Goal: Navigation & Orientation: Go to known website

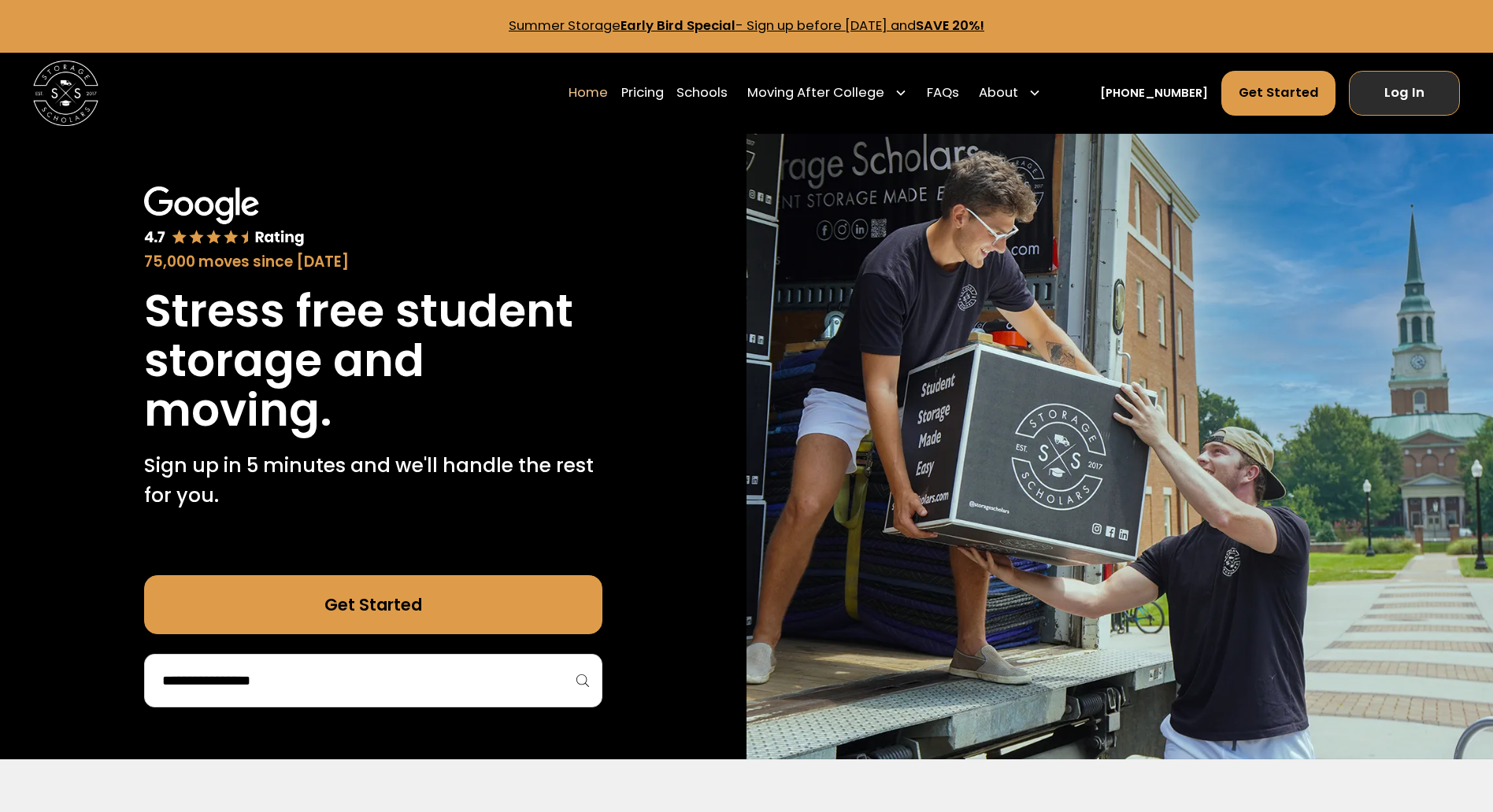
click at [1443, 81] on link "Log In" at bounding box center [1404, 92] width 111 height 44
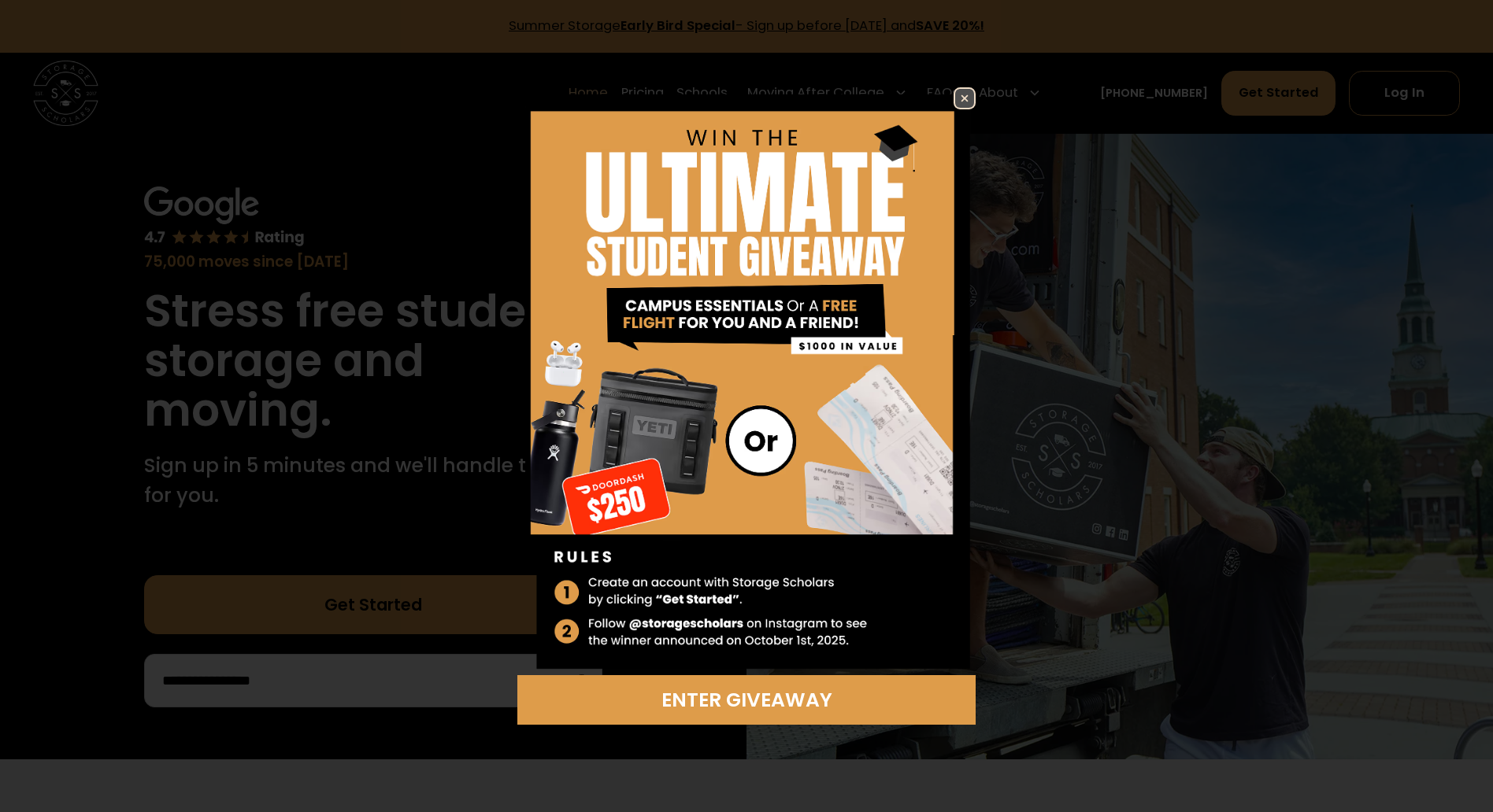
click at [964, 91] on img at bounding box center [964, 98] width 19 height 19
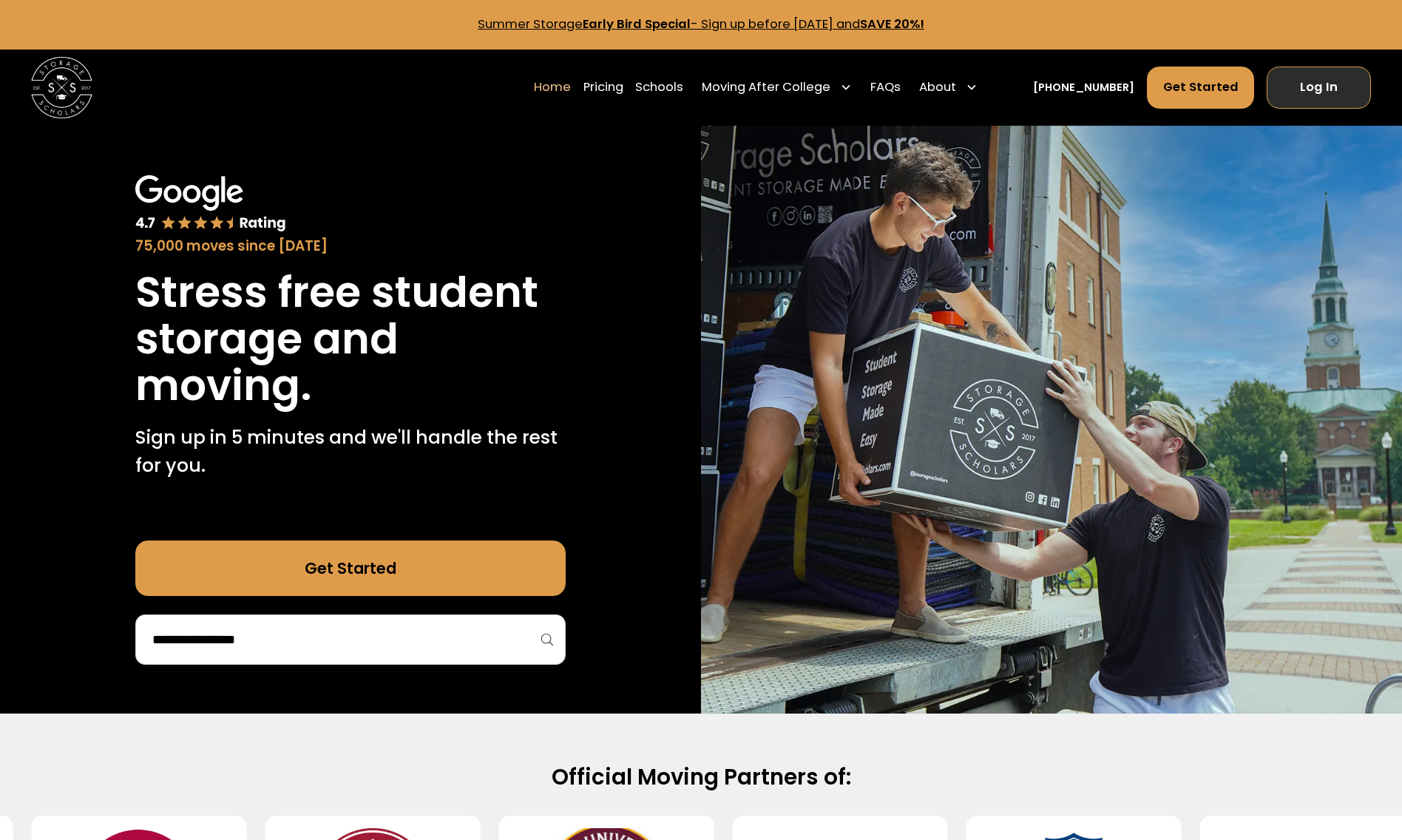
click at [1297, 77] on link "Log In" at bounding box center [1319, 87] width 105 height 42
